Goal: Task Accomplishment & Management: Manage account settings

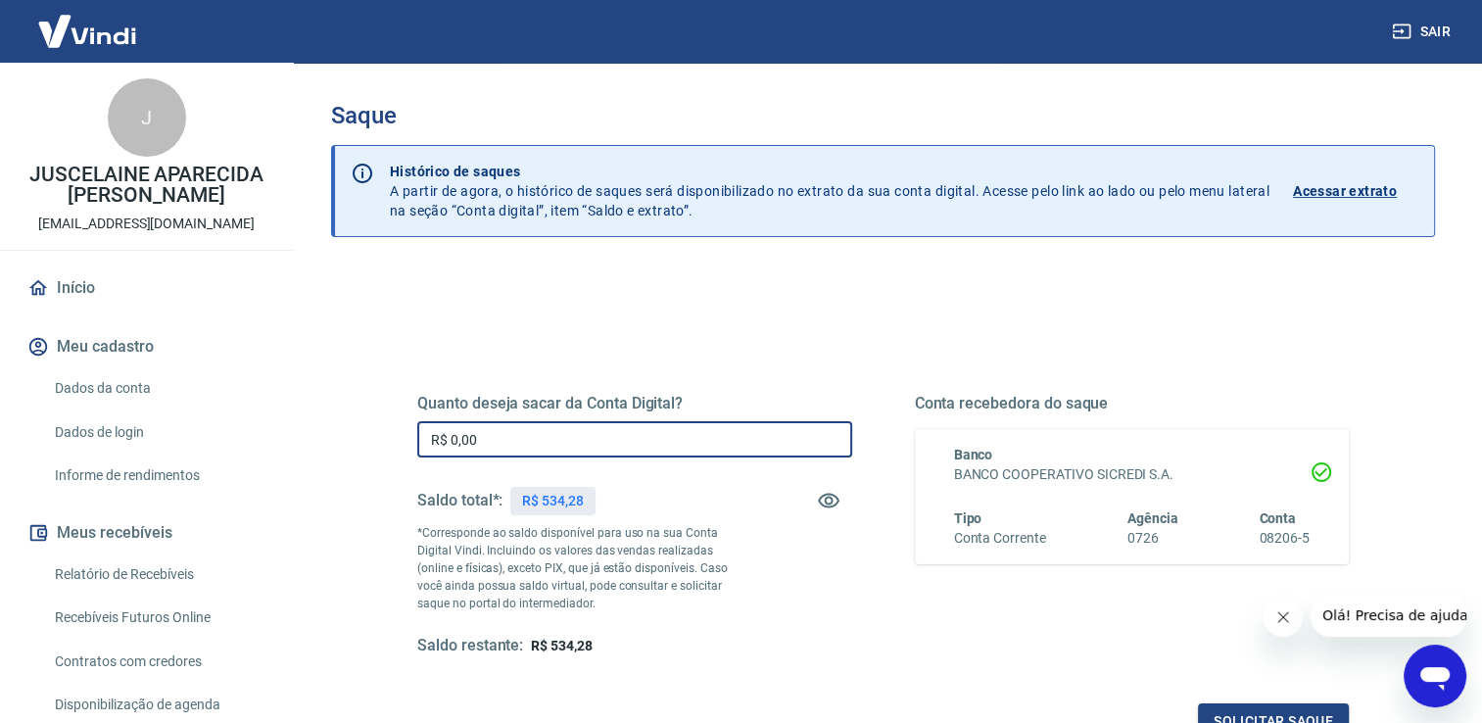
click at [641, 429] on input "R$ 0,00" at bounding box center [634, 439] width 435 height 36
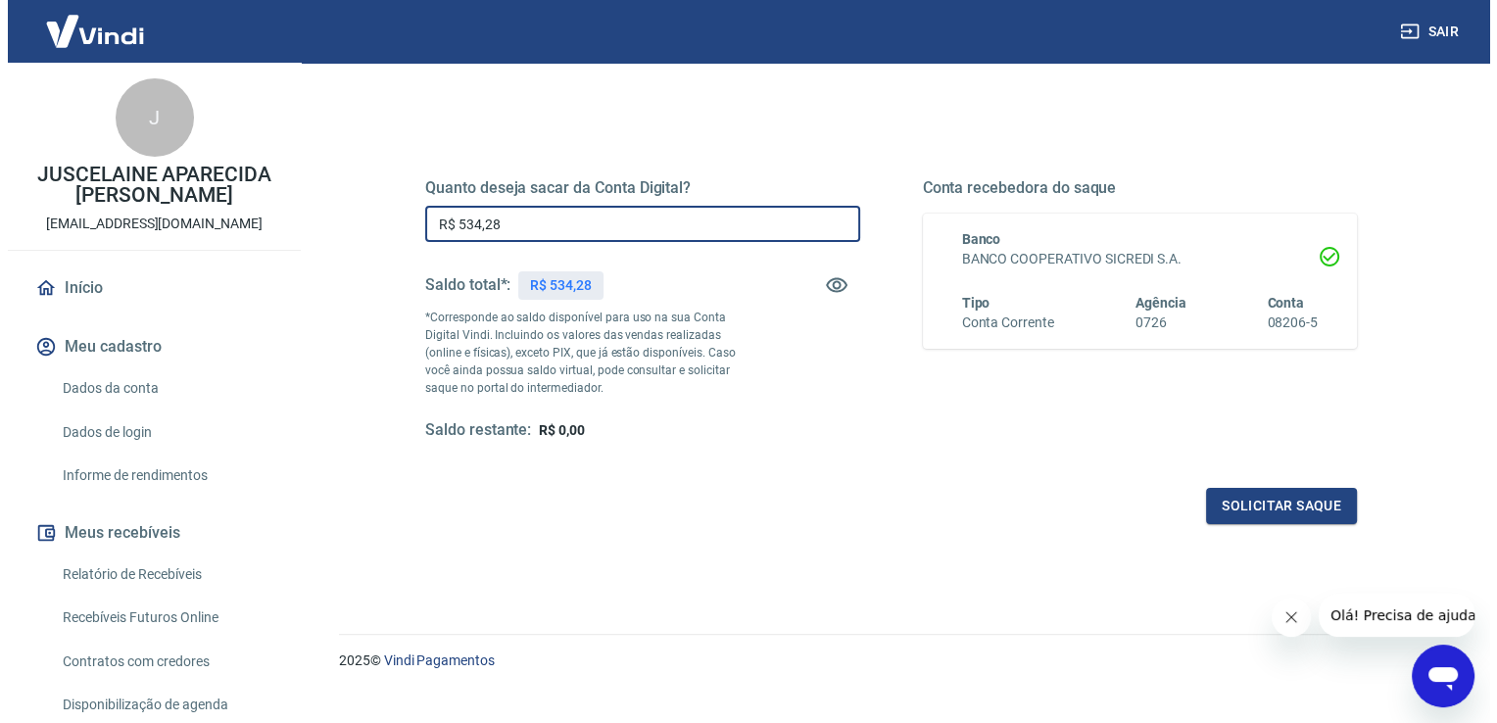
scroll to position [244, 0]
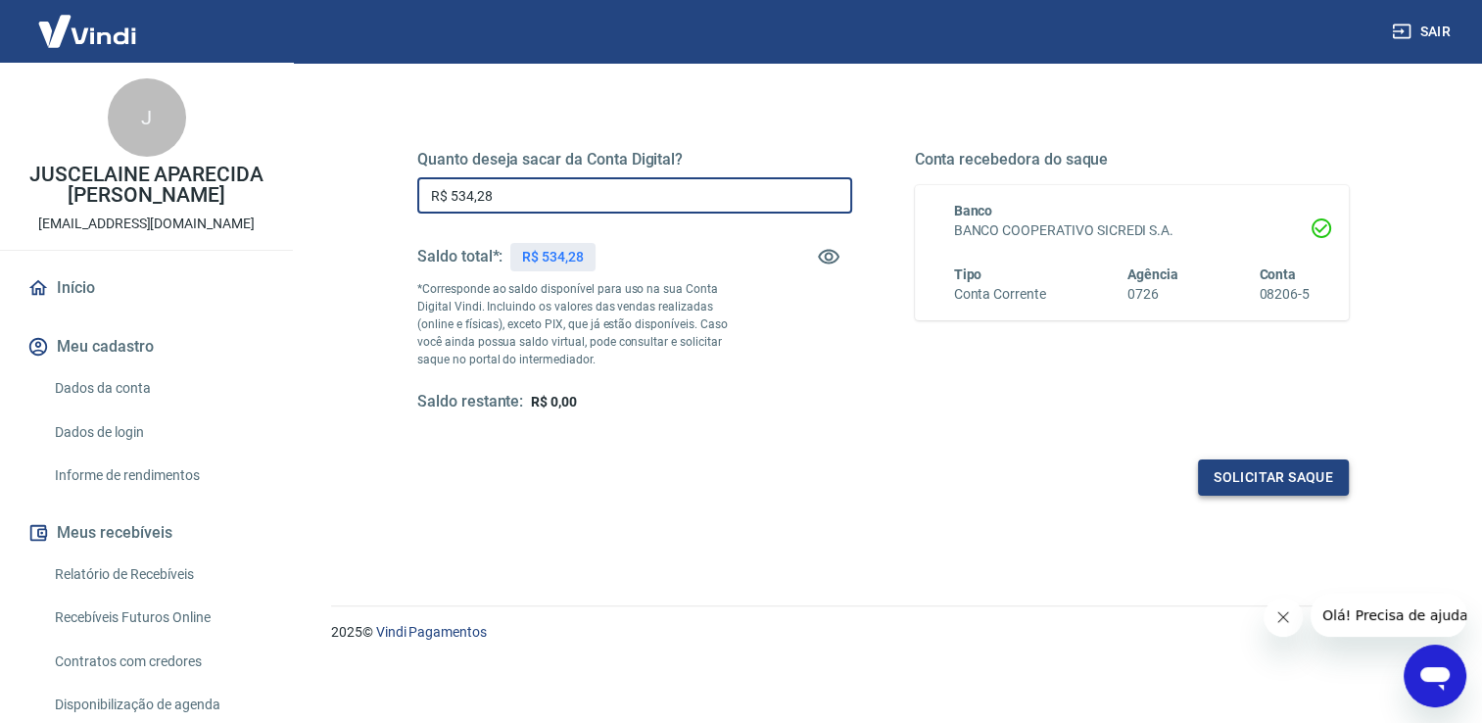
type input "R$ 534,28"
click at [1262, 490] on button "Solicitar saque" at bounding box center [1273, 477] width 151 height 36
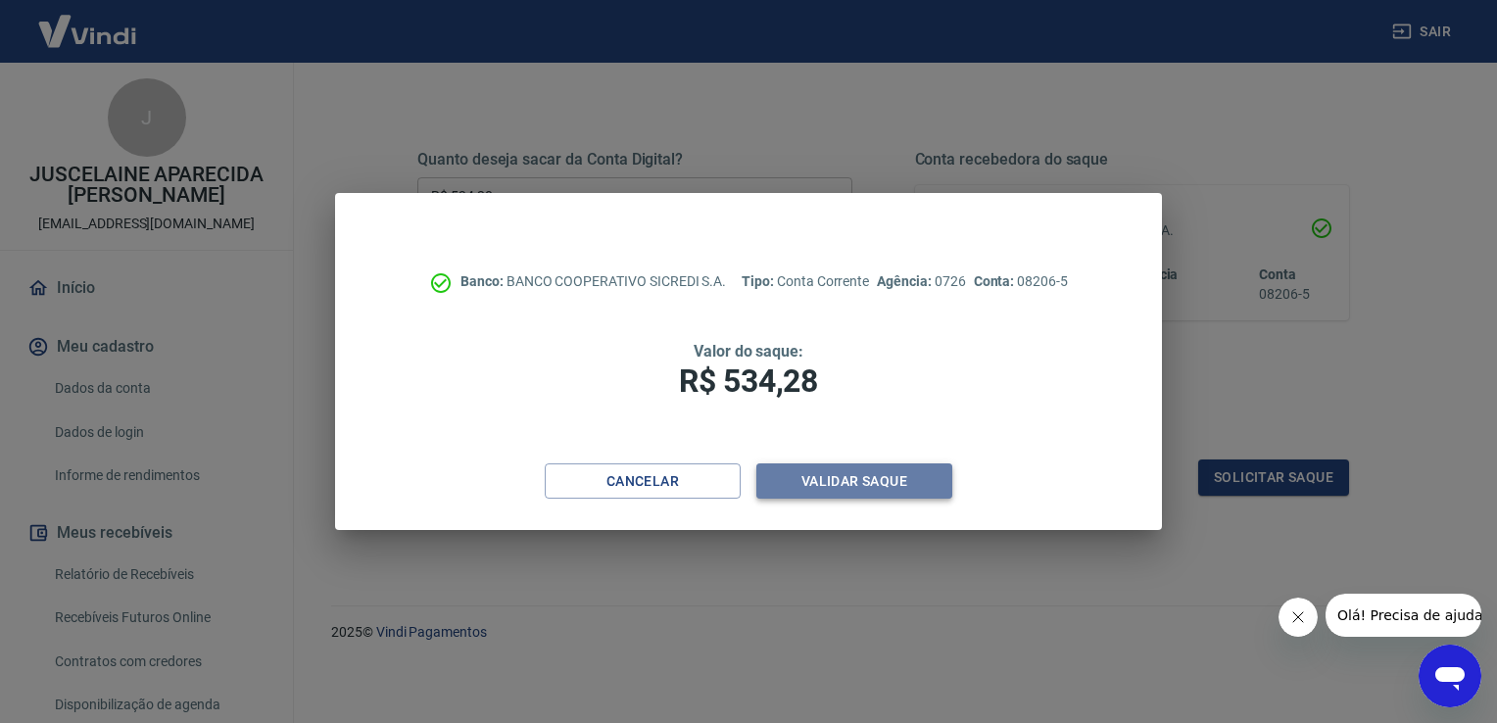
click at [902, 496] on button "Validar saque" at bounding box center [854, 481] width 196 height 36
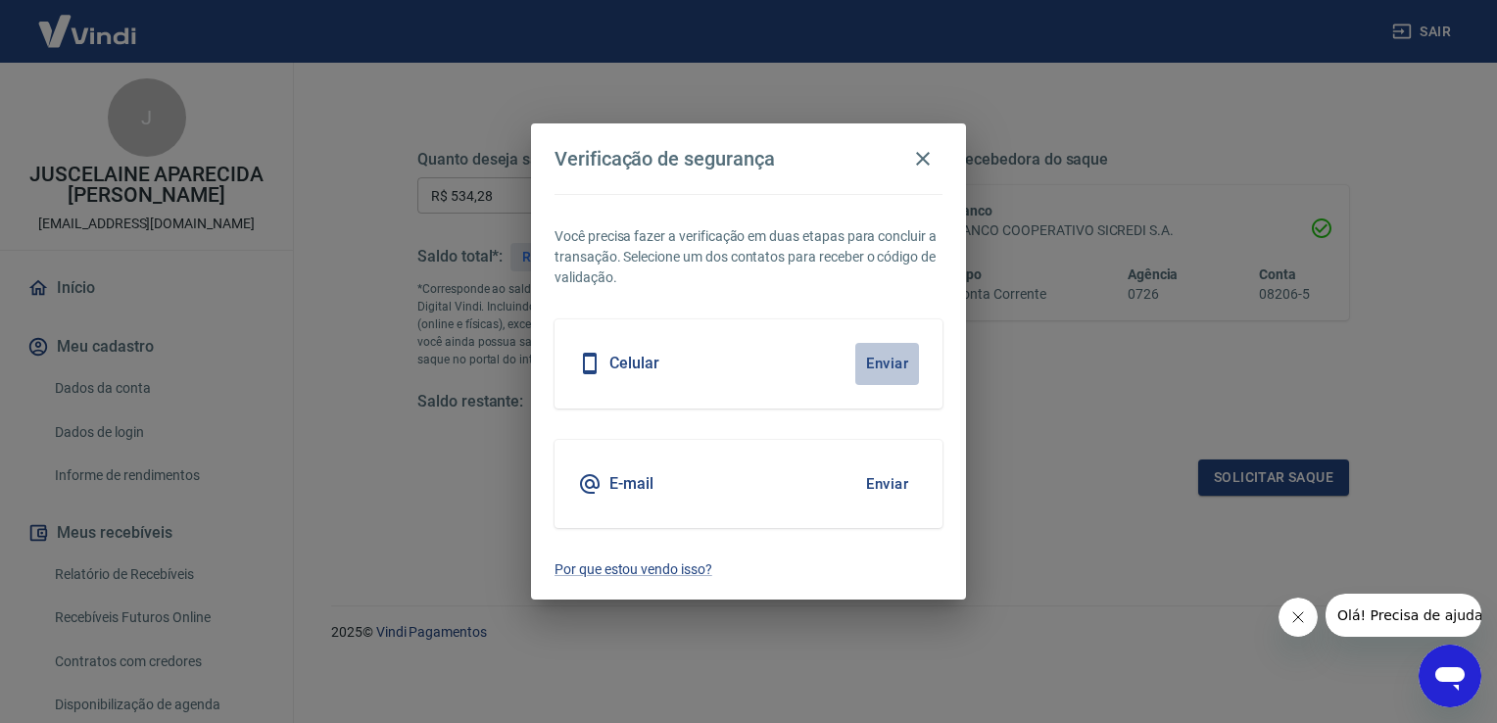
click at [897, 354] on button "Enviar" at bounding box center [887, 363] width 64 height 41
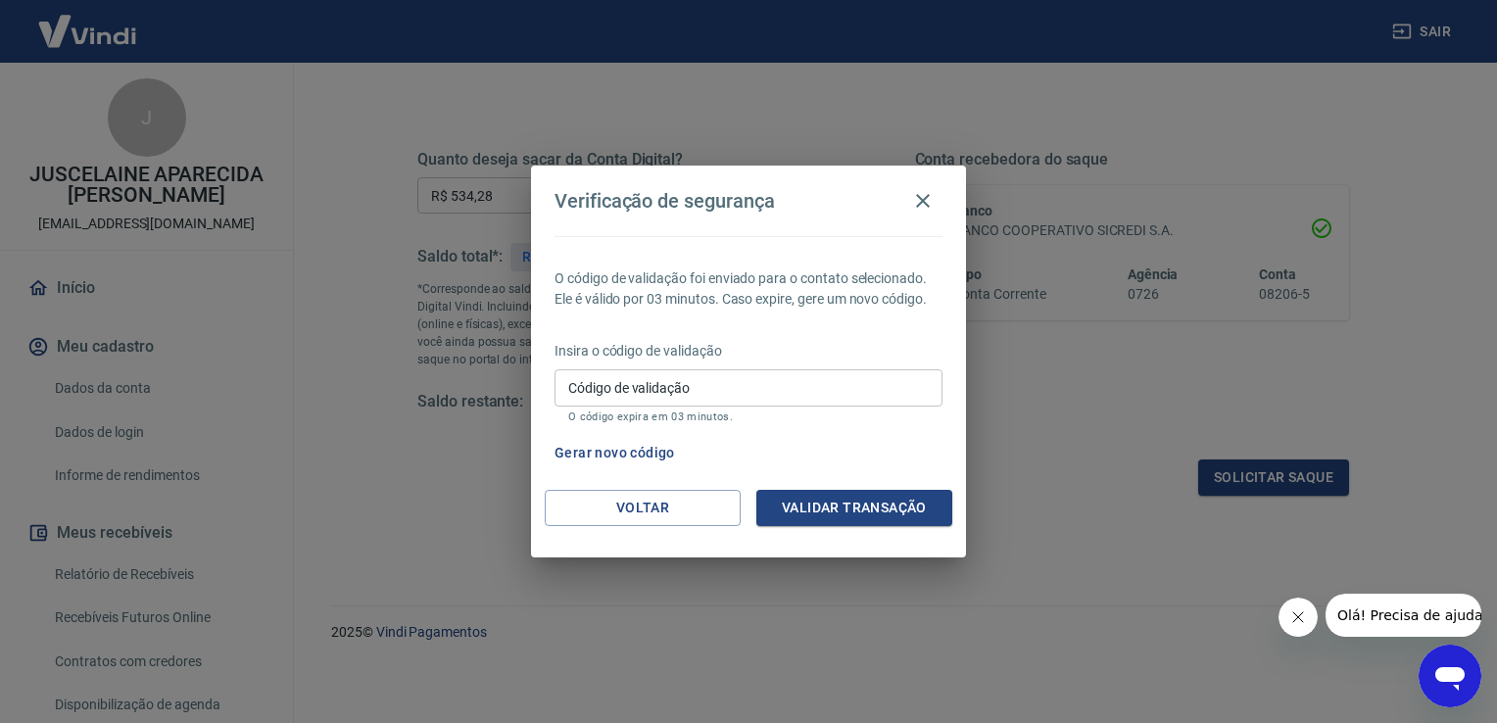
click at [838, 386] on input "Código de validação" at bounding box center [748, 387] width 388 height 36
type input "145348"
click at [907, 508] on button "Validar transação" at bounding box center [854, 508] width 196 height 36
